Goal: Task Accomplishment & Management: Manage account settings

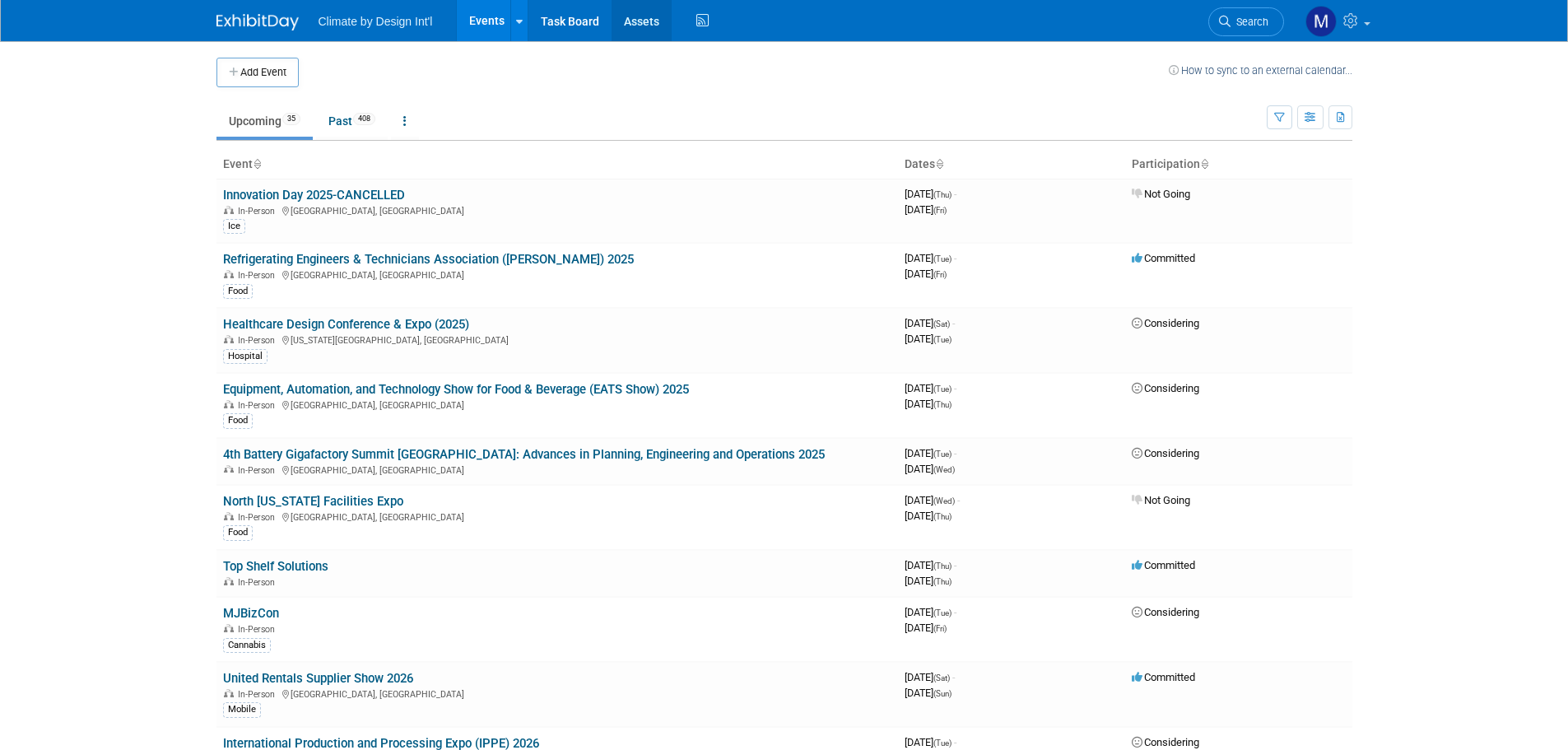
click at [638, 17] on link "Assets" at bounding box center [641, 21] width 60 height 41
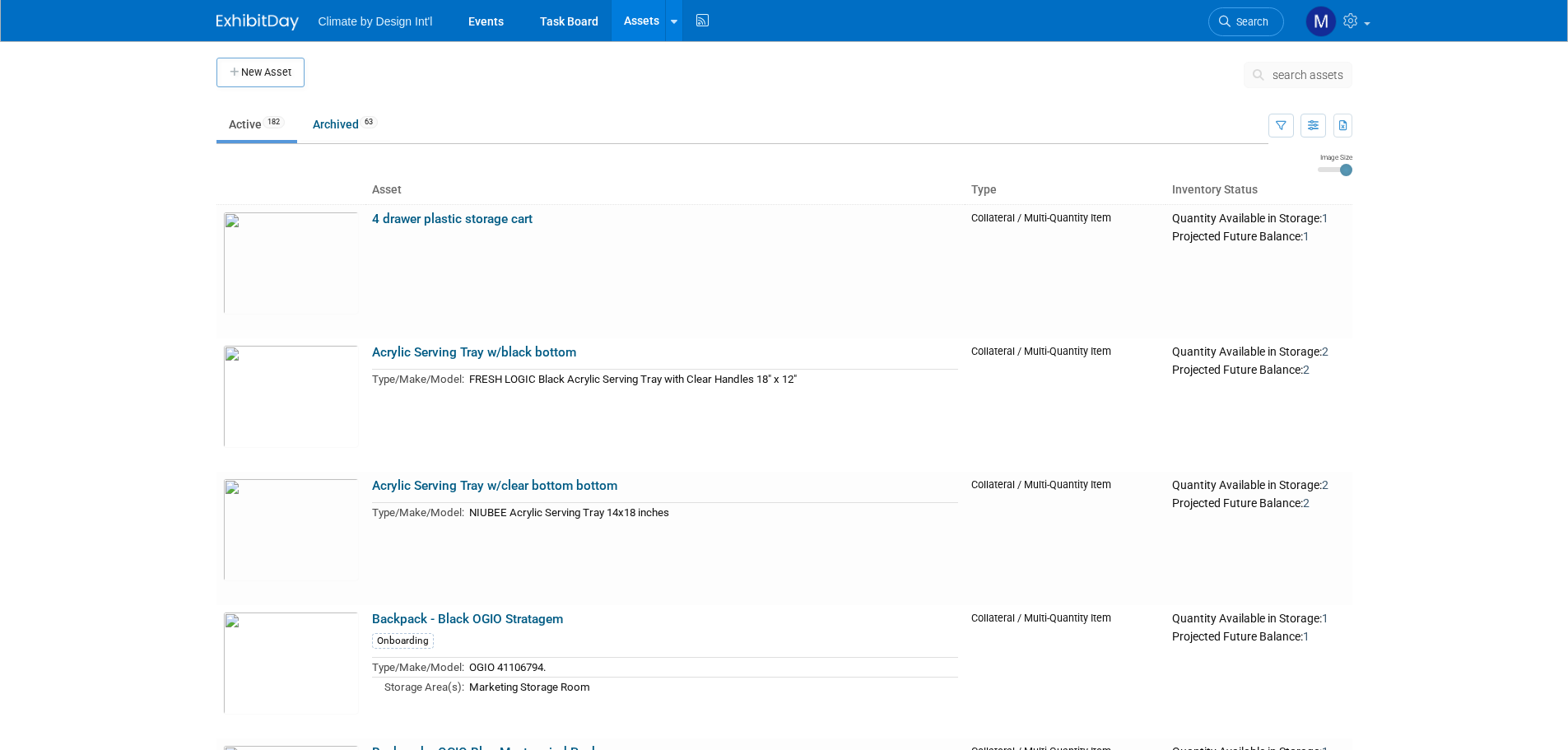
click at [1299, 76] on span "search assets" at bounding box center [1307, 74] width 71 height 13
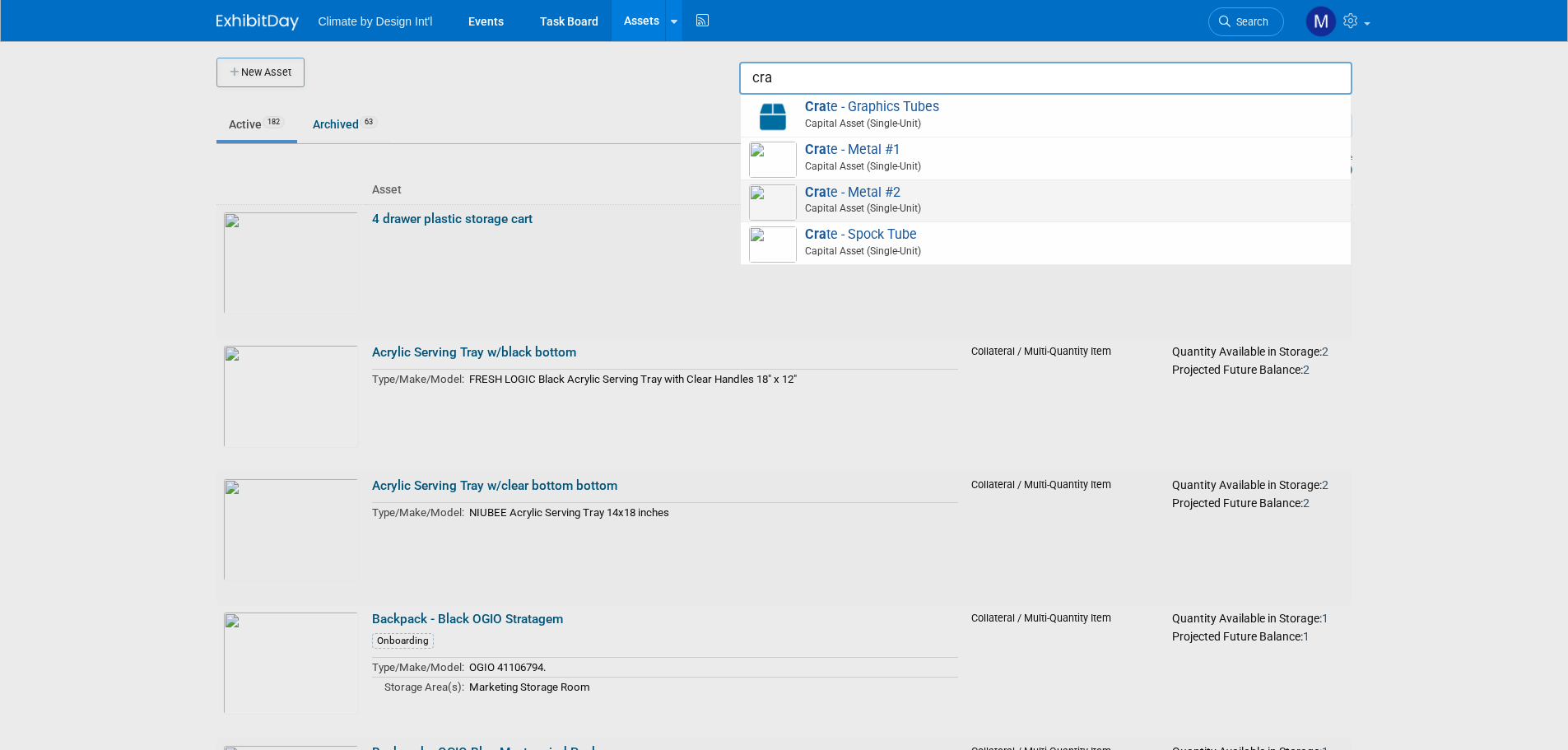
click at [981, 198] on span "Cra te - Metal #2 Capital Asset (Single-Unit)" at bounding box center [1045, 202] width 594 height 34
type input "Crate - Metal #2"
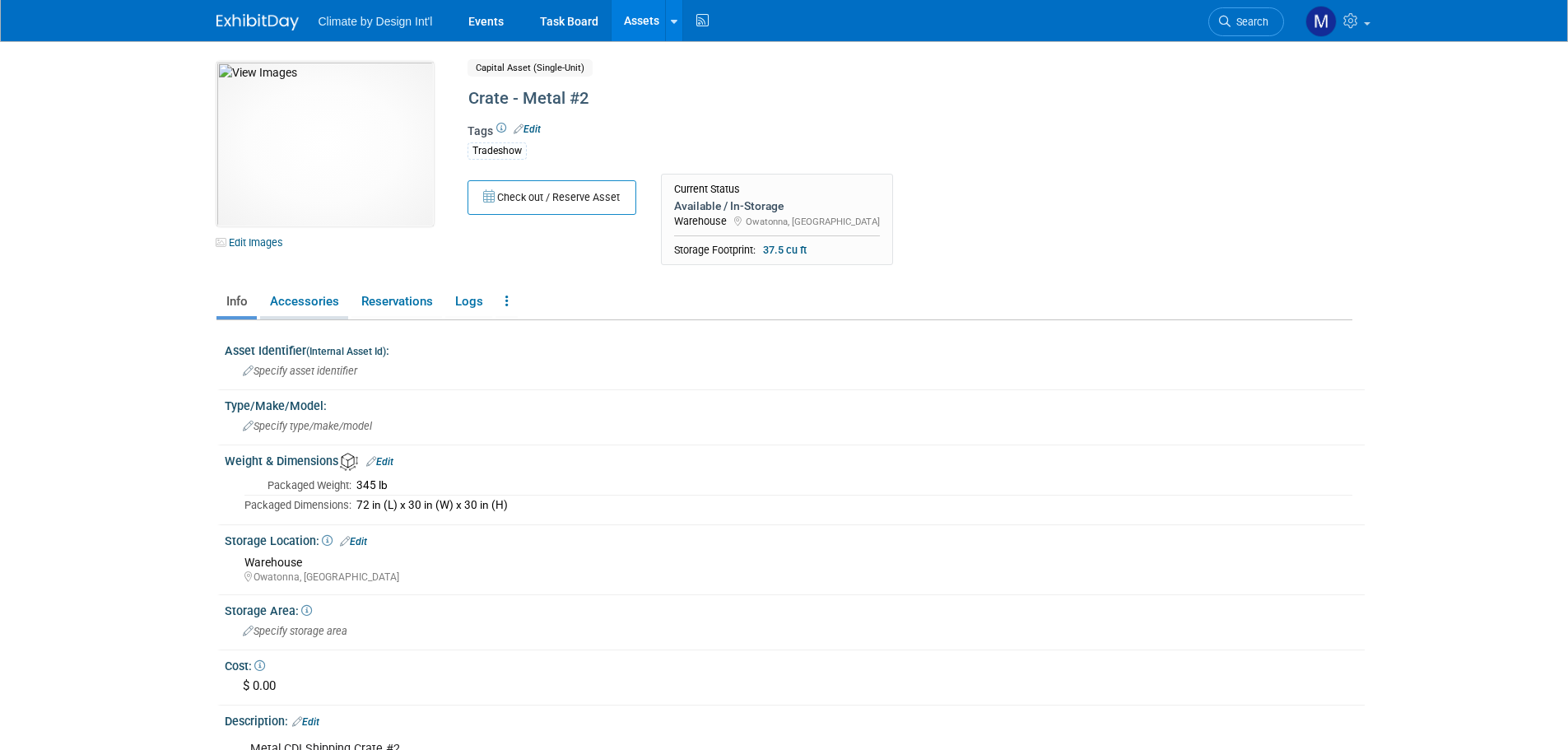
click at [290, 299] on link "Accessories" at bounding box center [304, 302] width 88 height 29
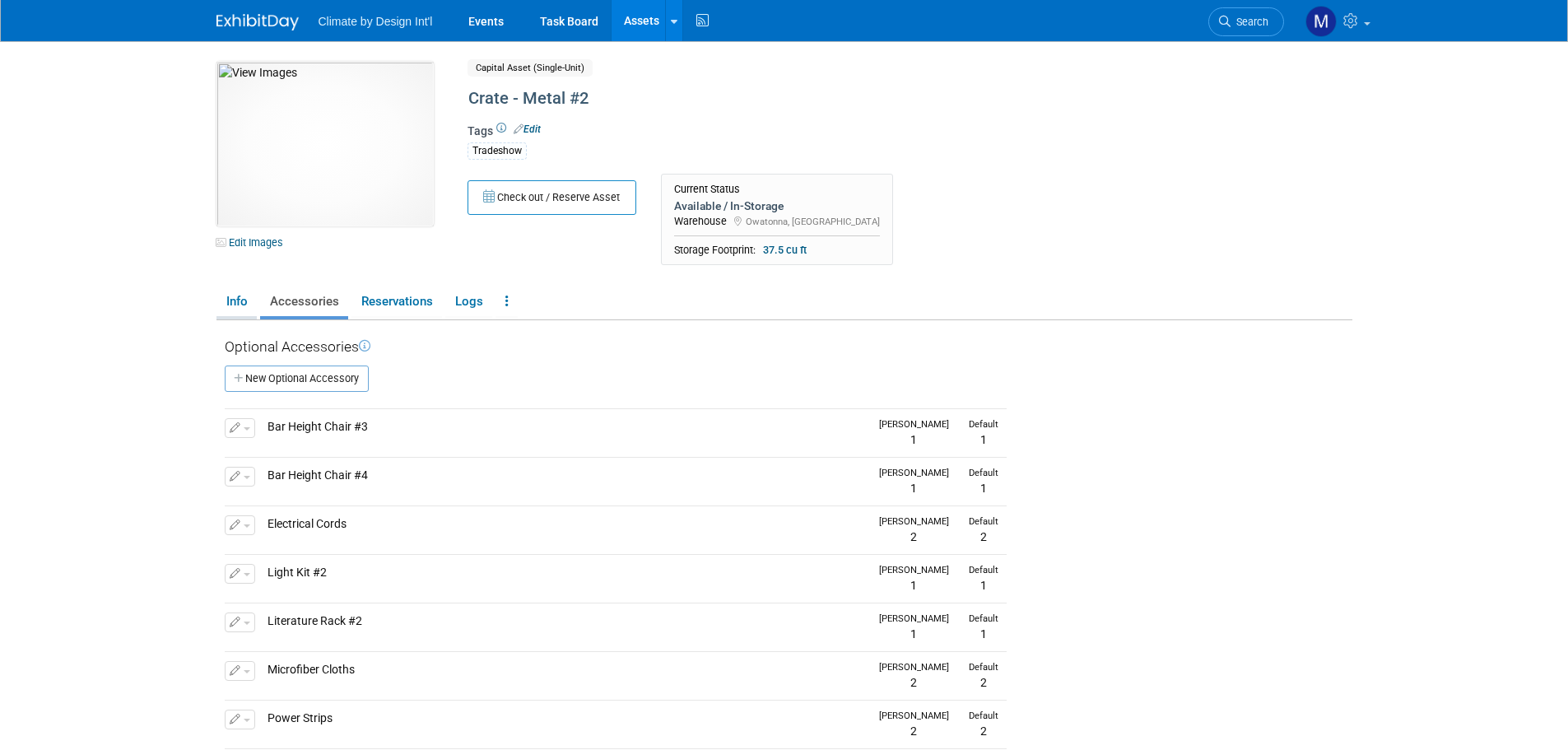
click at [248, 295] on link "Info" at bounding box center [236, 302] width 40 height 29
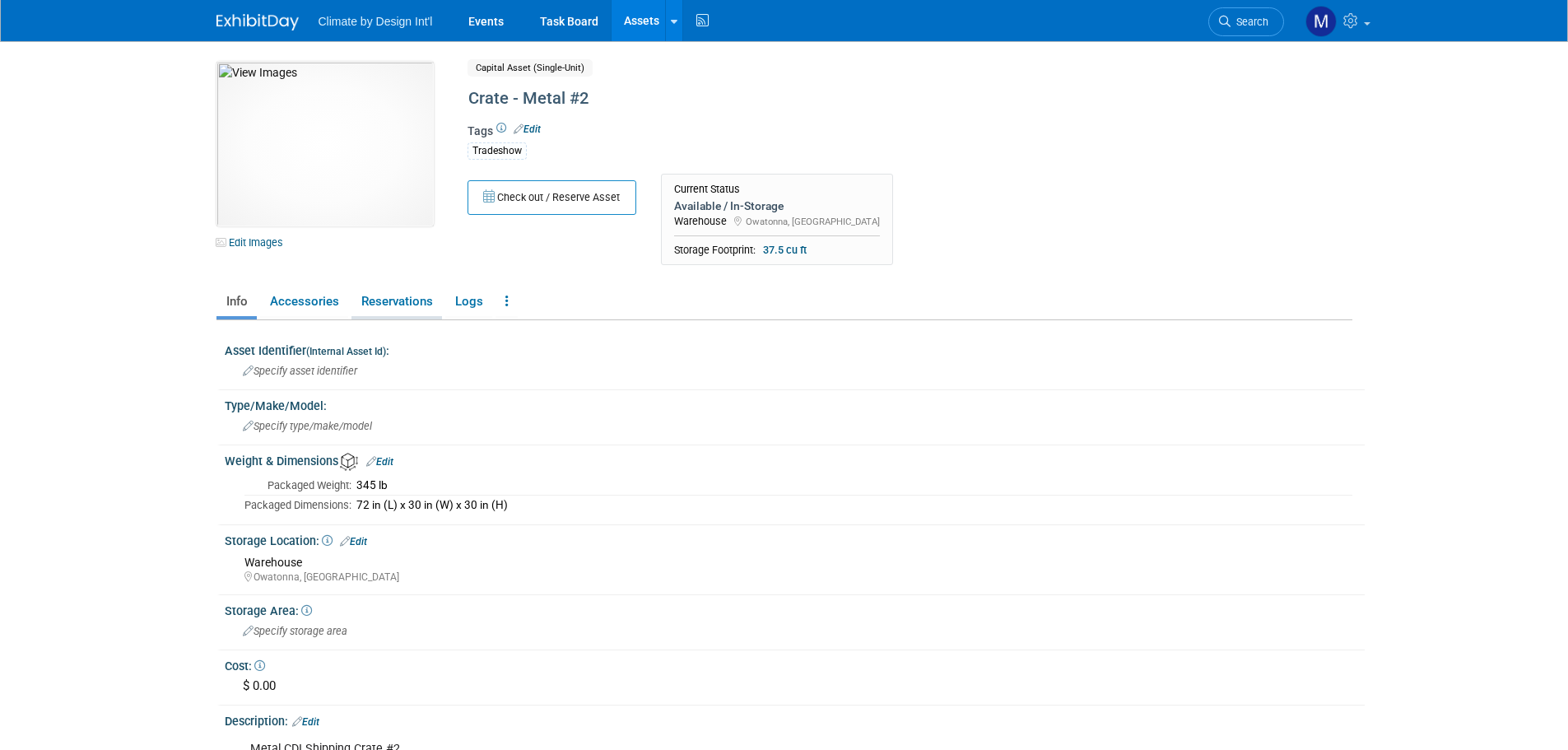
click at [395, 304] on link "Reservations" at bounding box center [396, 302] width 90 height 29
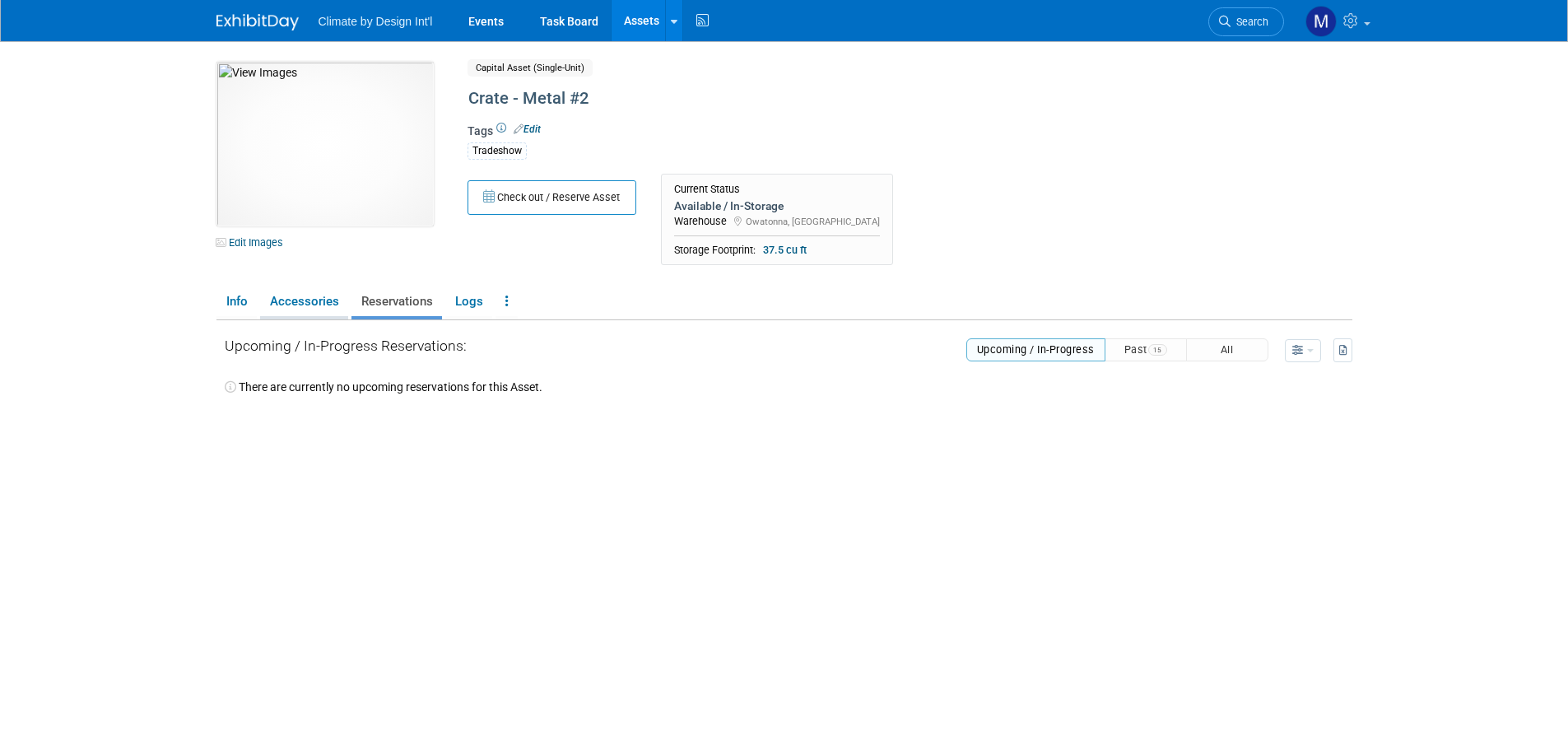
click at [280, 297] on link "Accessories" at bounding box center [304, 302] width 88 height 29
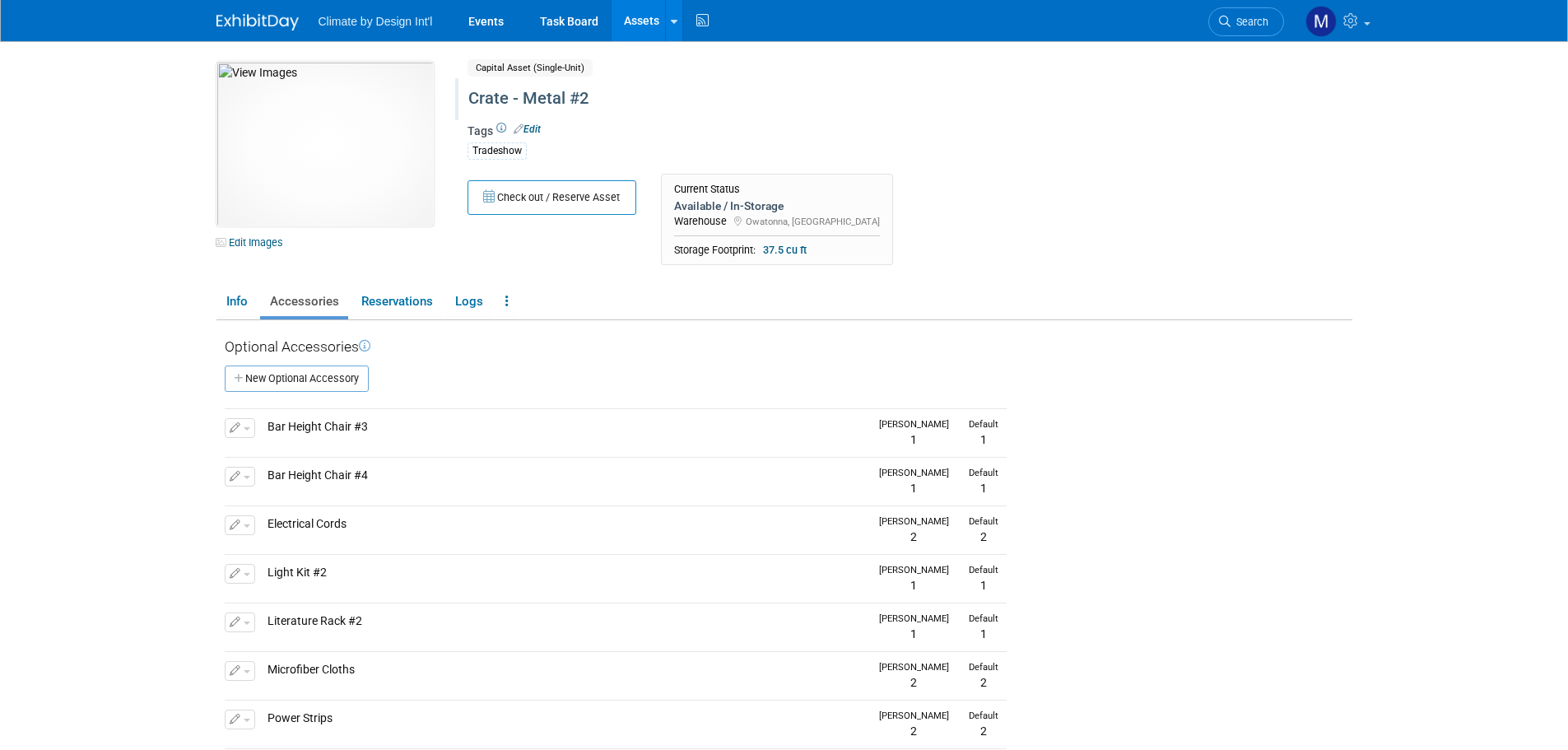
click at [584, 91] on div "Crate - Metal #2" at bounding box center [840, 99] width 754 height 30
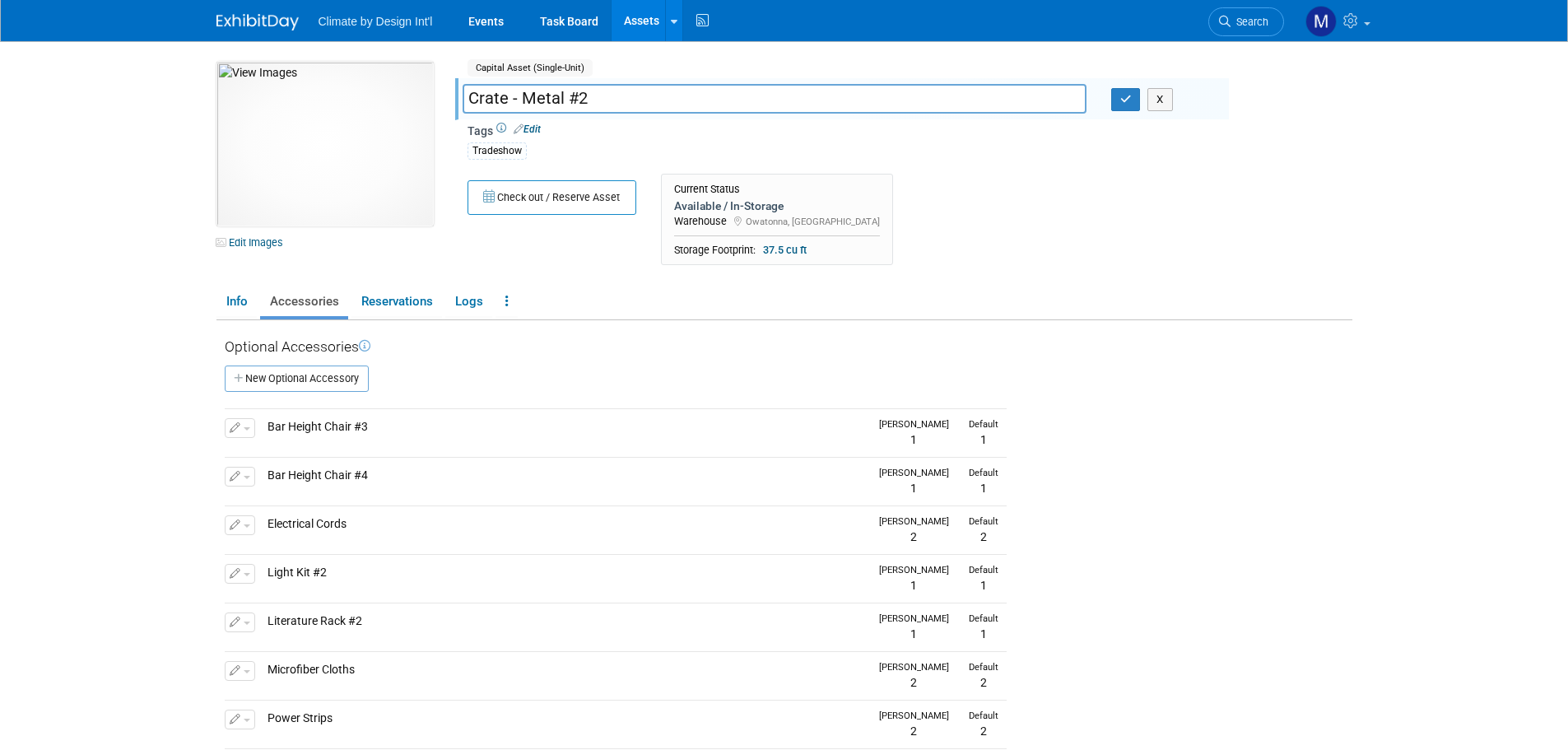
click at [528, 126] on link "Edit" at bounding box center [527, 129] width 27 height 12
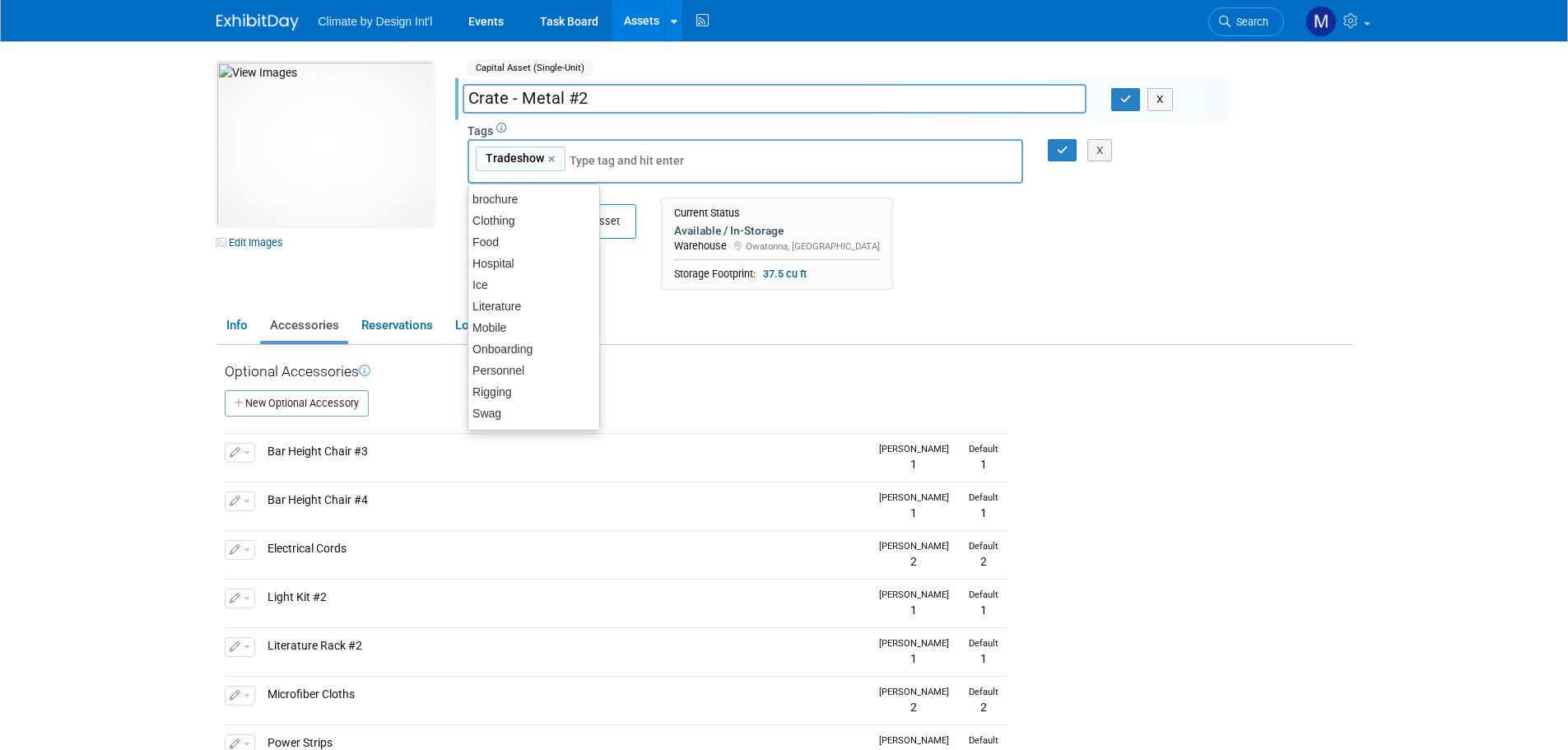
click at [639, 96] on input "Crate - Metal #2" at bounding box center [775, 99] width 624 height 29
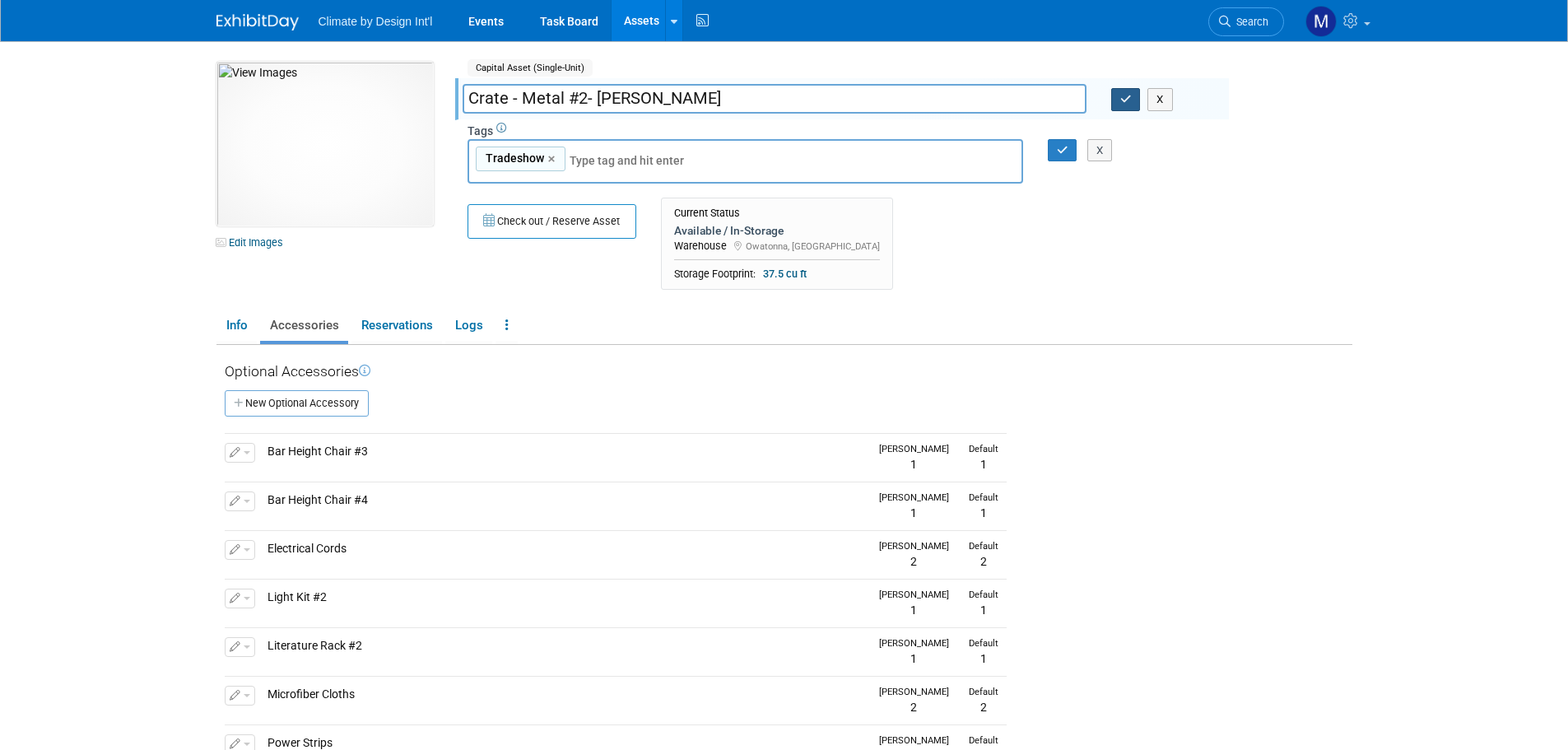
type input "Crate - Metal #2- GARY"
click at [1129, 99] on icon "button" at bounding box center [1126, 99] width 12 height 11
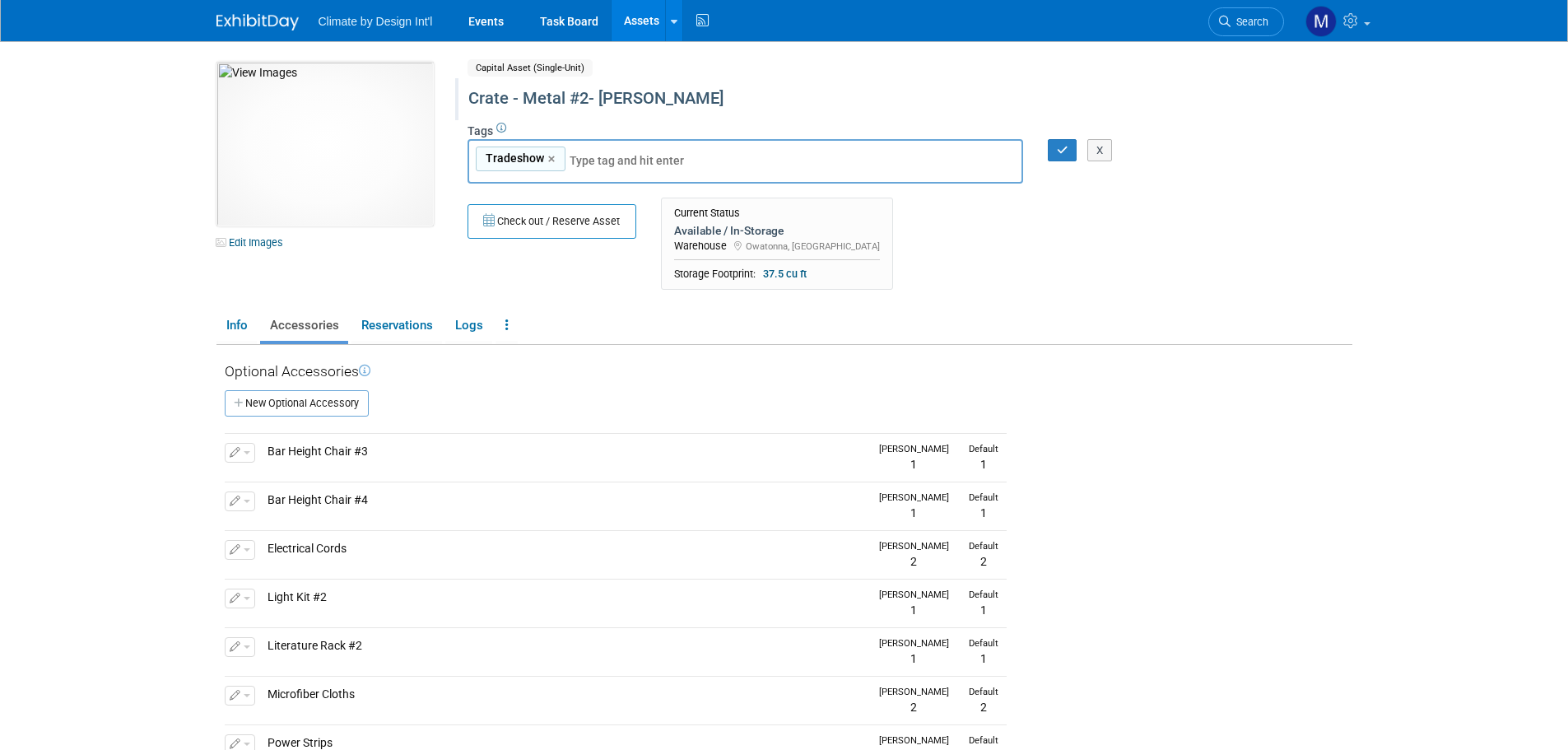
click at [1509, 192] on body "Climate by Design Int'l Events Task Board Assets New Asset" at bounding box center [784, 375] width 1568 height 750
